Goal: Transaction & Acquisition: Purchase product/service

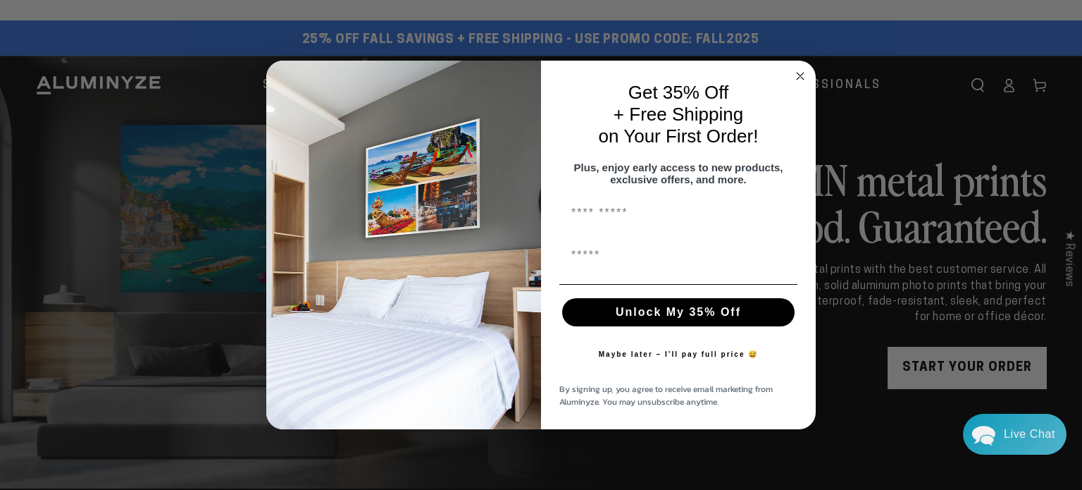
click at [799, 68] on circle "Close dialog" at bounding box center [800, 76] width 16 height 16
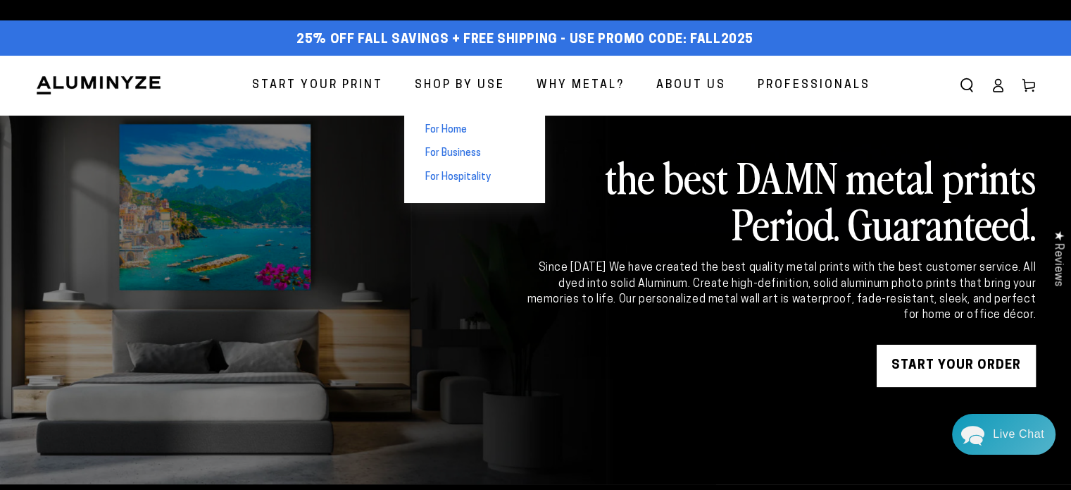
click at [475, 124] on link "For Home" at bounding box center [474, 130] width 141 height 24
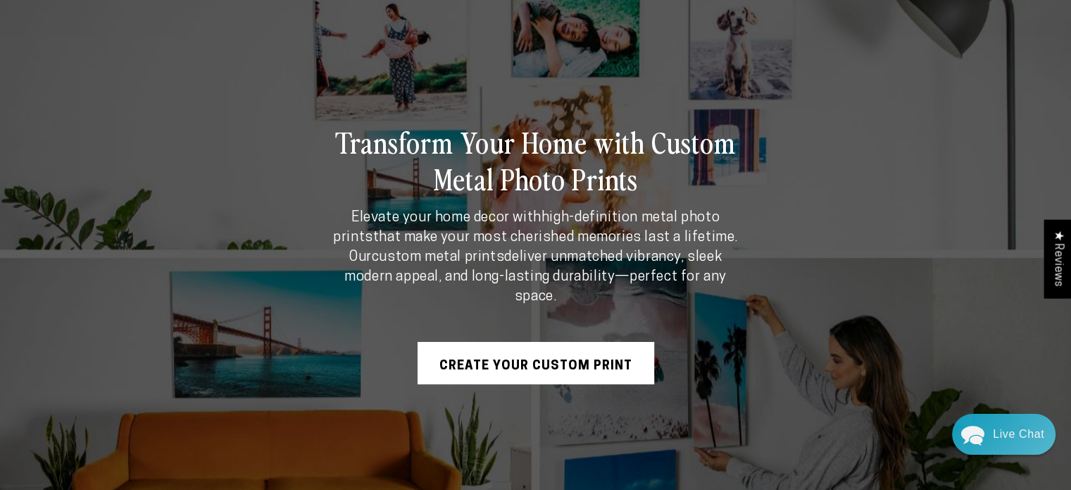
scroll to position [141, 0]
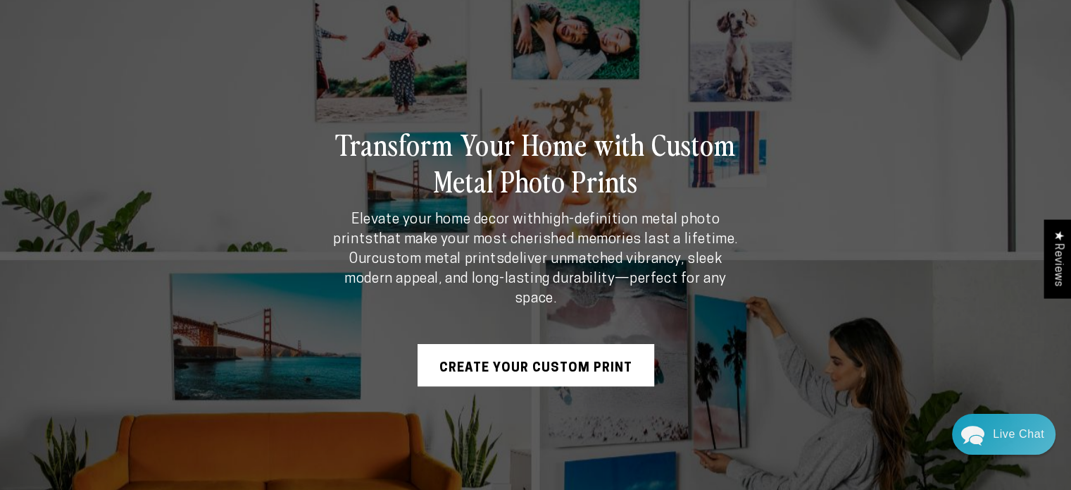
click at [524, 349] on link "Create Your Custom Print" at bounding box center [536, 365] width 237 height 42
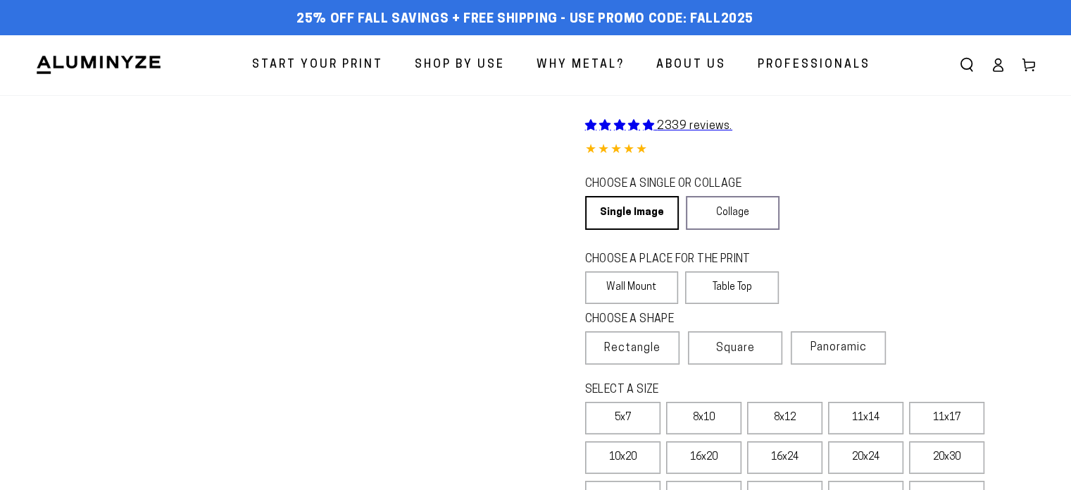
select select "**********"
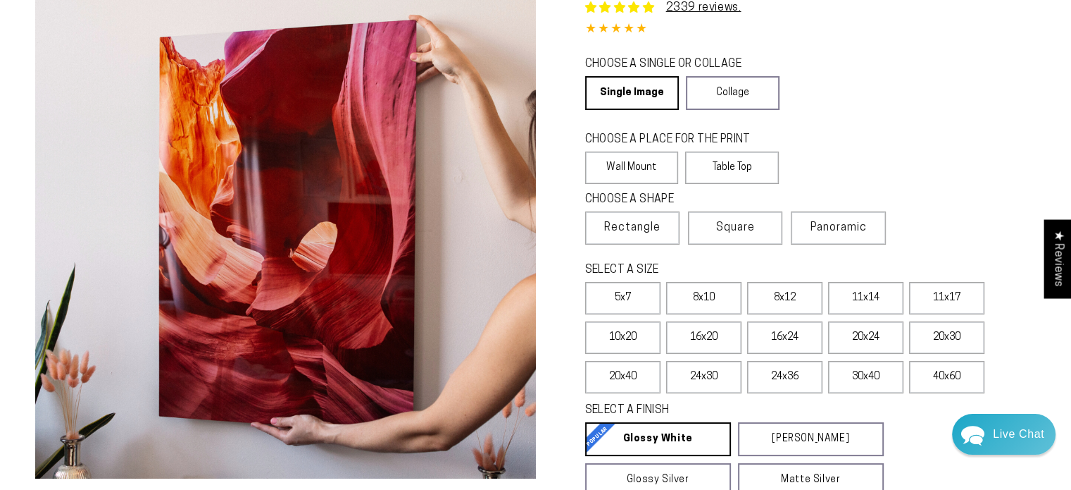
scroll to position [141, 0]
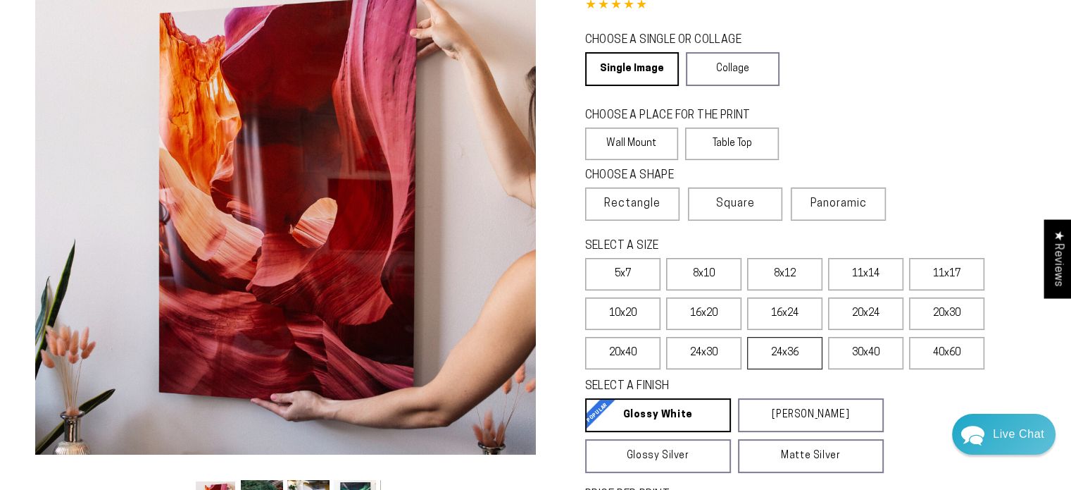
click at [786, 347] on label "24x36" at bounding box center [784, 353] width 75 height 32
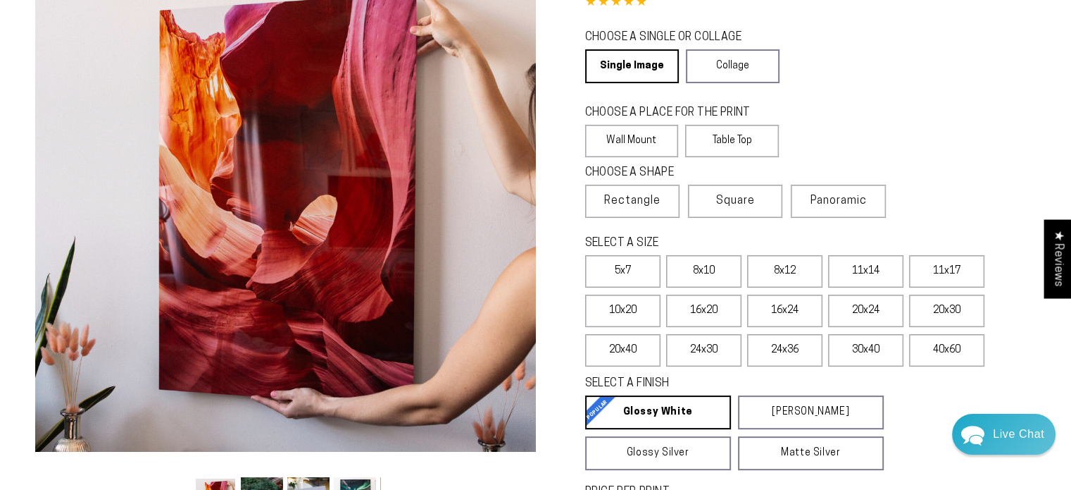
scroll to position [141, 0]
